Goal: Task Accomplishment & Management: Manage account settings

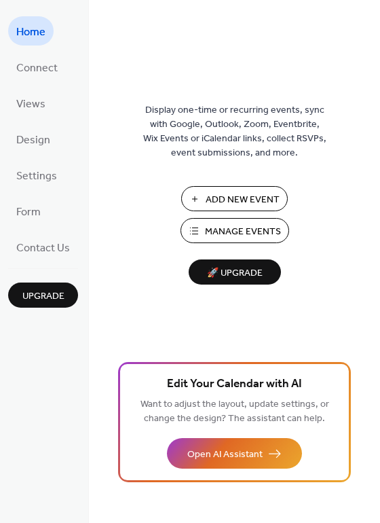
click at [260, 237] on span "Manage Events" at bounding box center [243, 232] width 76 height 14
click at [234, 230] on span "Manage Events" at bounding box center [243, 232] width 76 height 14
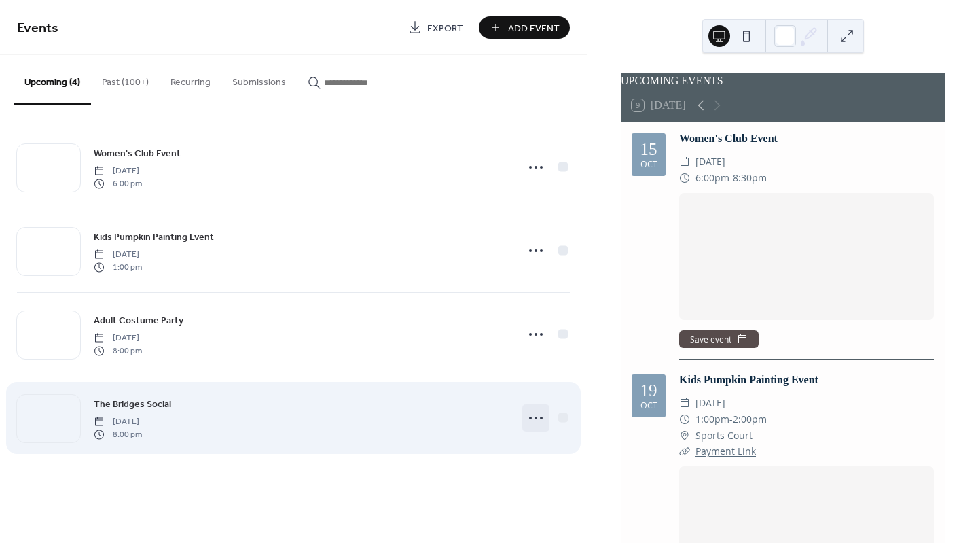
click at [539, 416] on icon at bounding box center [536, 418] width 22 height 22
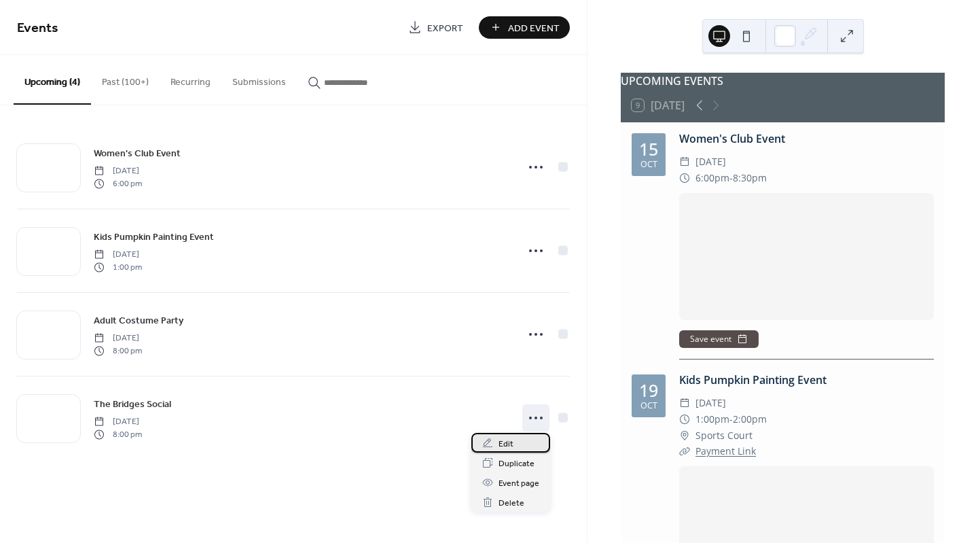
click at [505, 443] on span "Edit" at bounding box center [506, 444] width 15 height 14
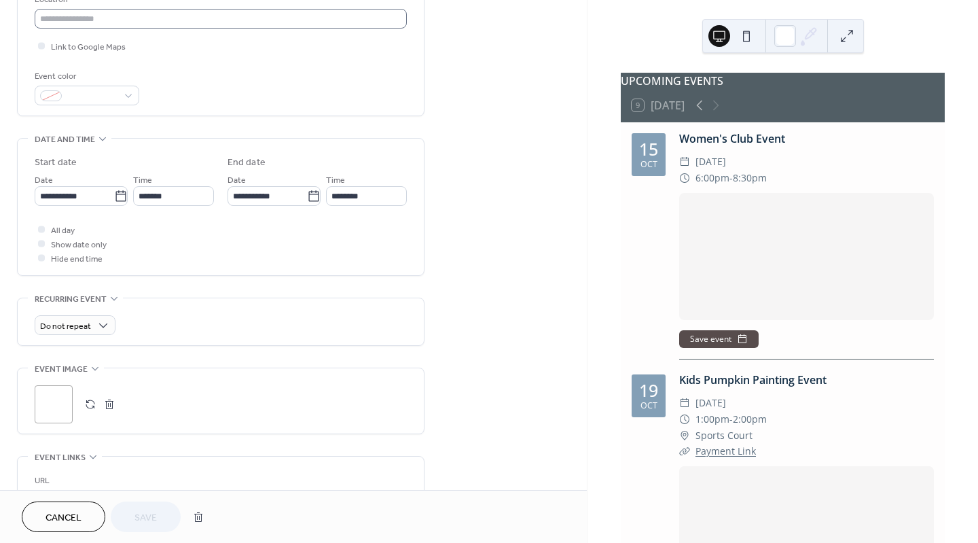
scroll to position [618, 0]
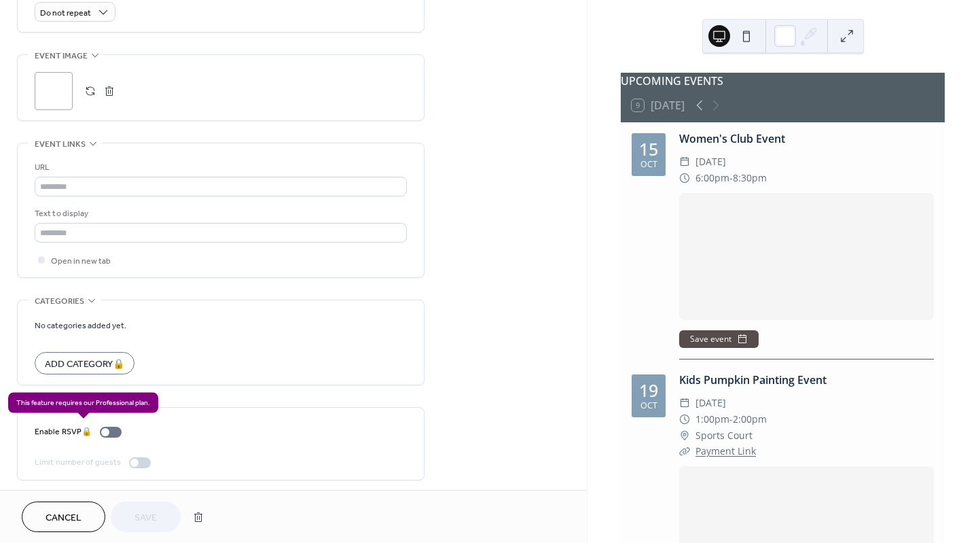
click at [106, 427] on div "Enable RSVP 🔒" at bounding box center [81, 432] width 92 height 14
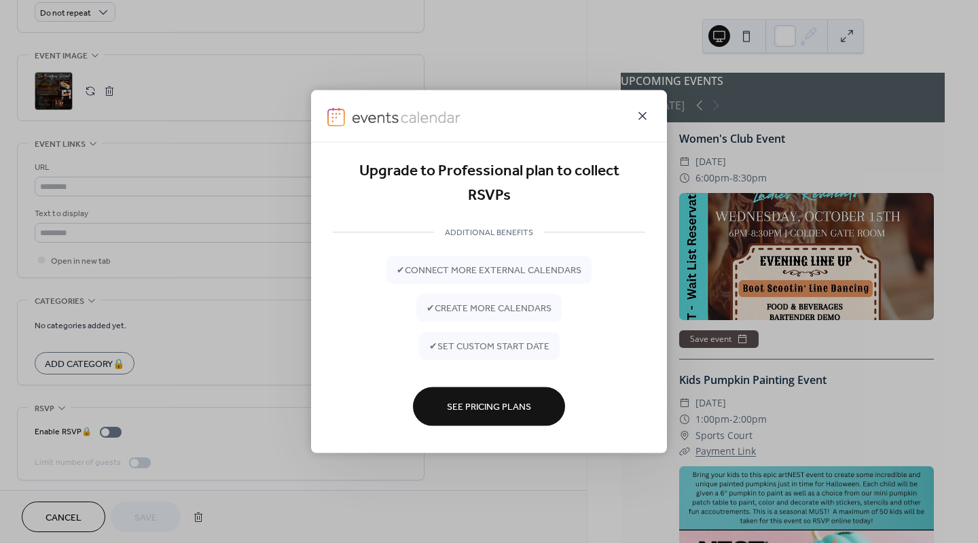
click at [641, 117] on icon at bounding box center [643, 115] width 8 height 8
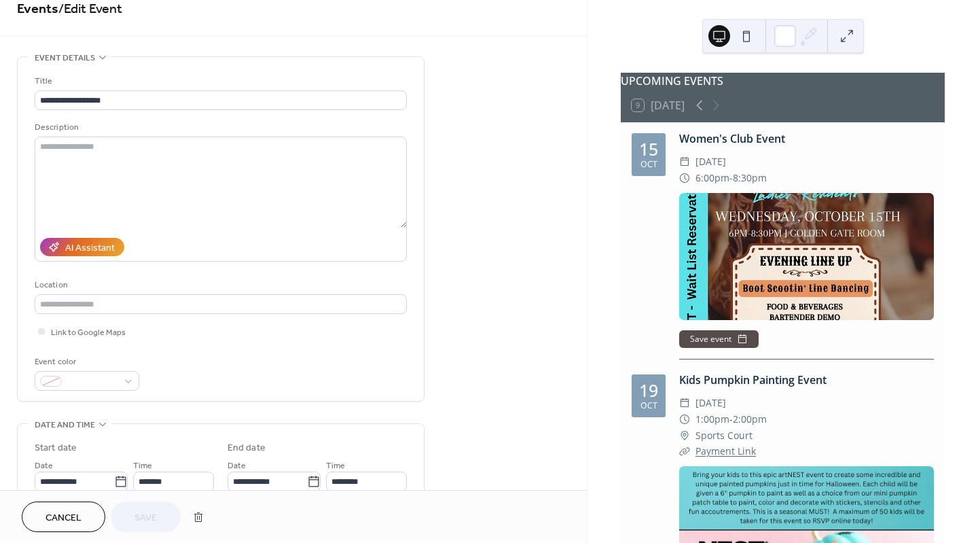
scroll to position [0, 0]
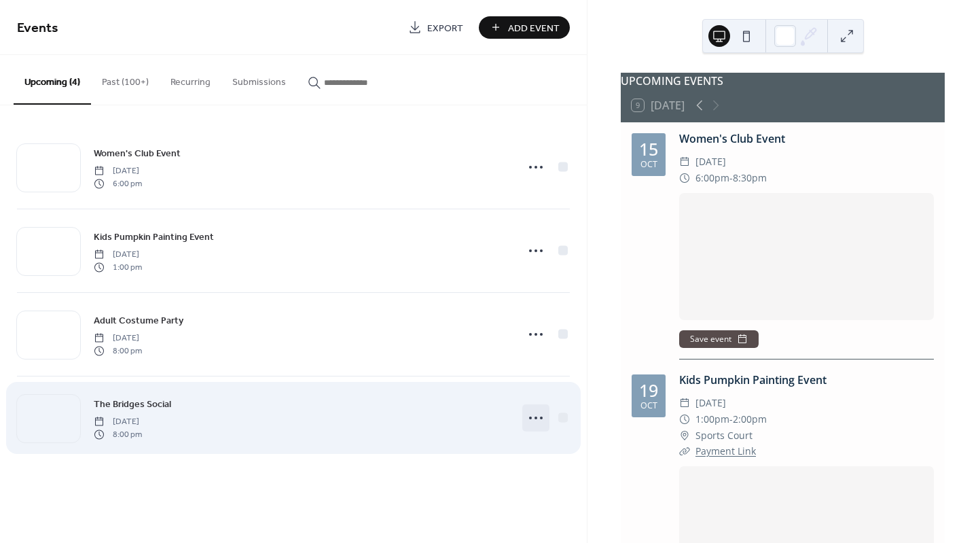
click at [538, 417] on icon at bounding box center [536, 418] width 22 height 22
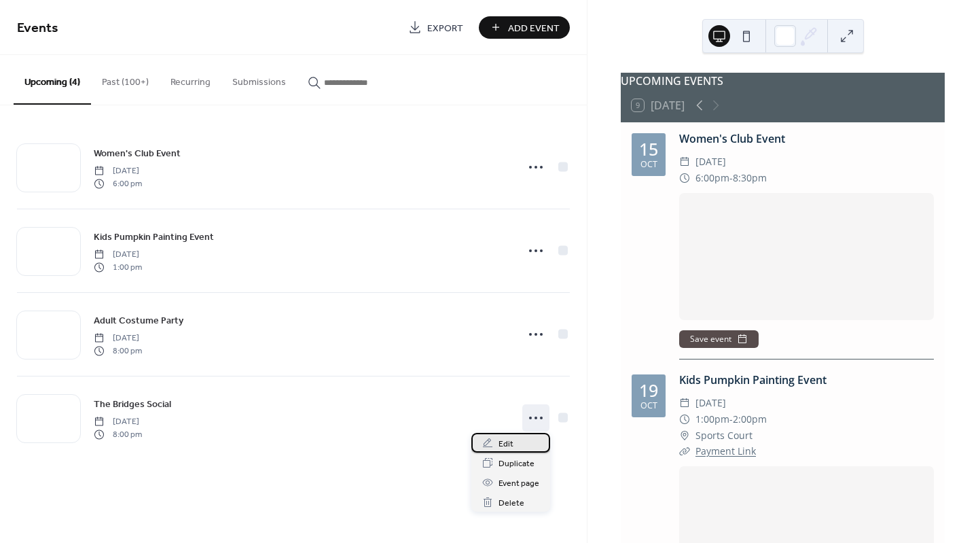
click at [505, 444] on span "Edit" at bounding box center [506, 444] width 15 height 14
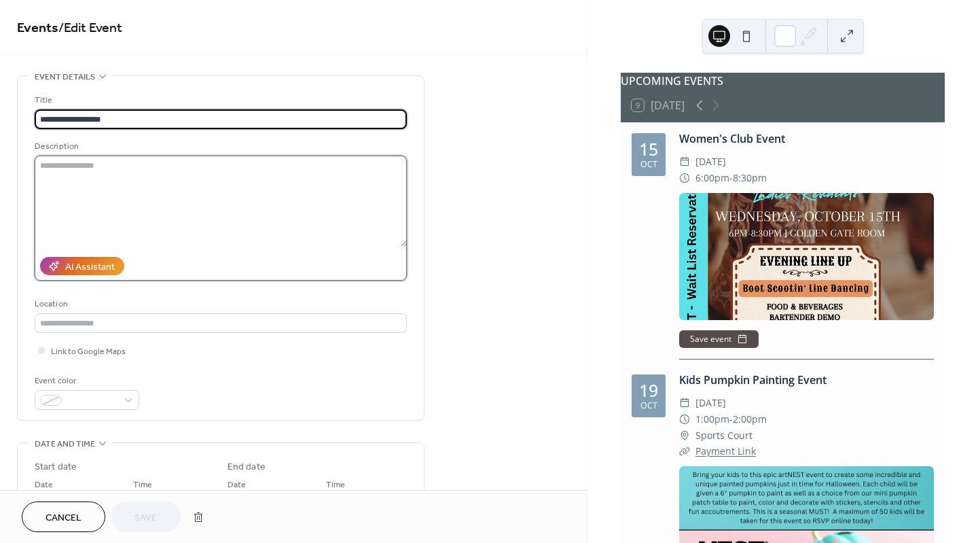
click at [128, 179] on textarea at bounding box center [221, 201] width 372 height 91
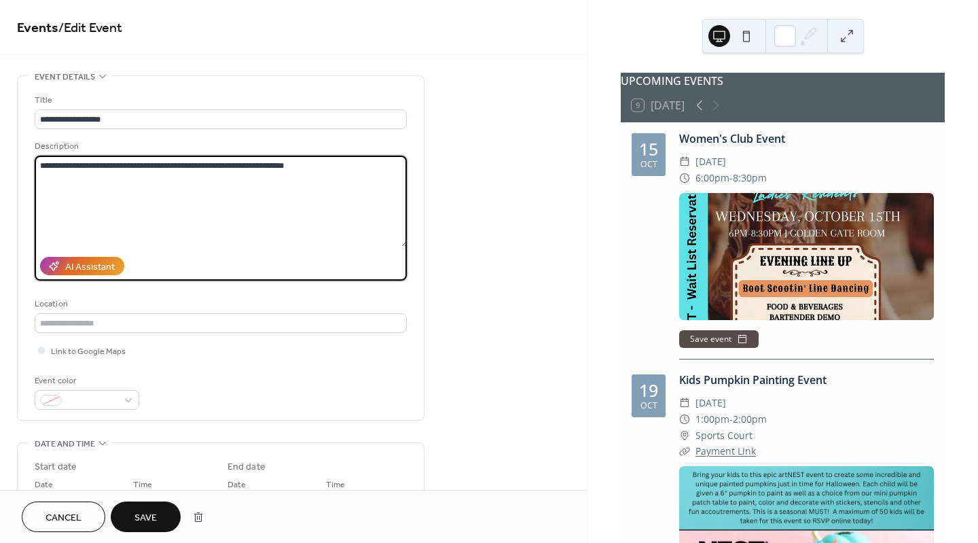
type textarea "**********"
click at [156, 511] on span "Save" at bounding box center [146, 518] width 22 height 14
